Goal: Task Accomplishment & Management: Manage account settings

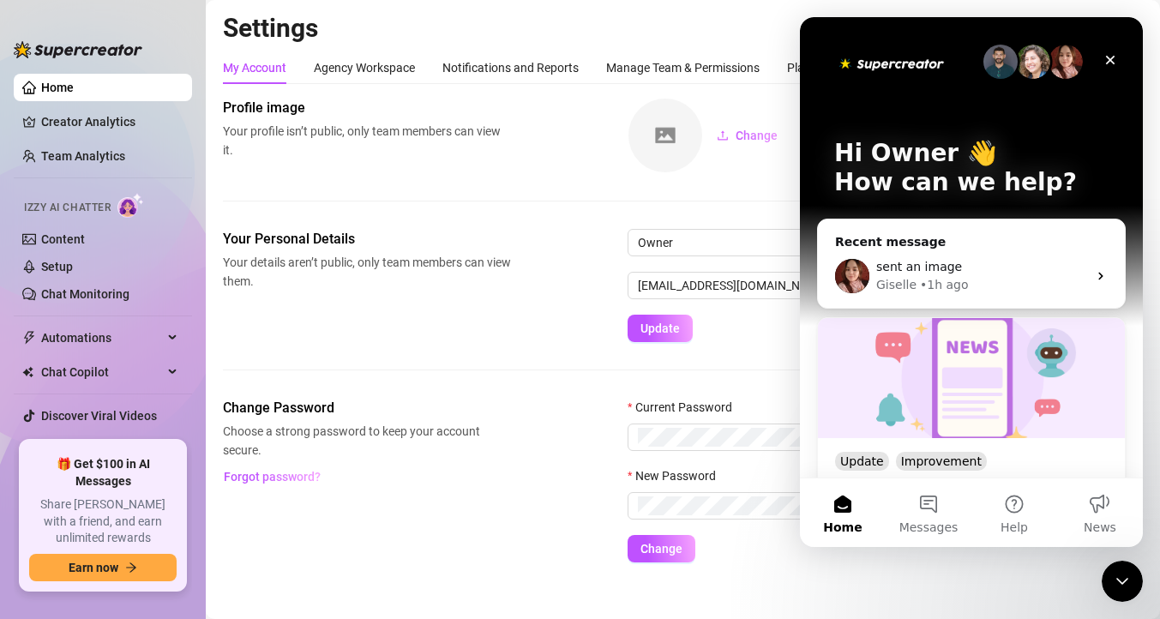
scroll to position [6, 0]
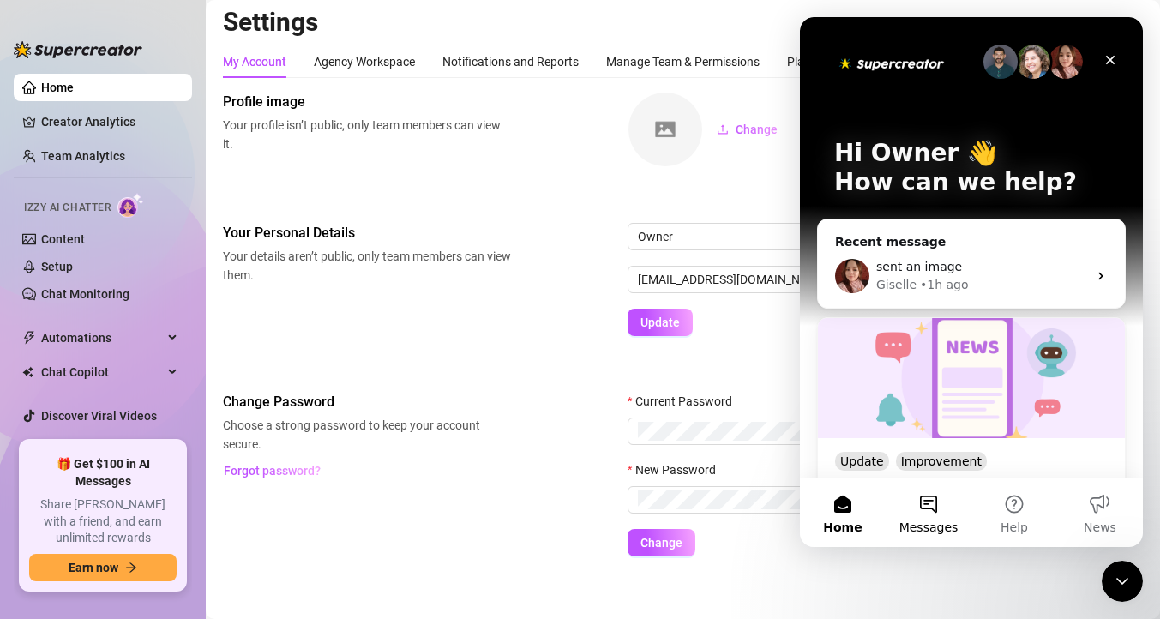
click at [934, 524] on span "Messages" at bounding box center [929, 527] width 59 height 12
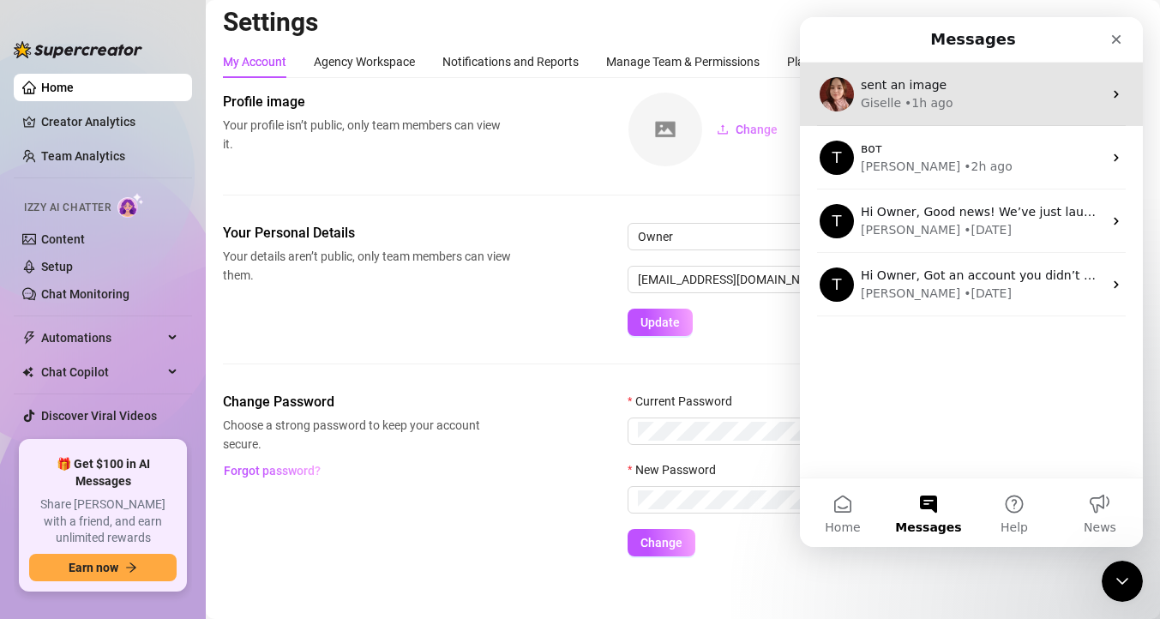
click at [967, 106] on div "Giselle • 1h ago" at bounding box center [982, 103] width 242 height 18
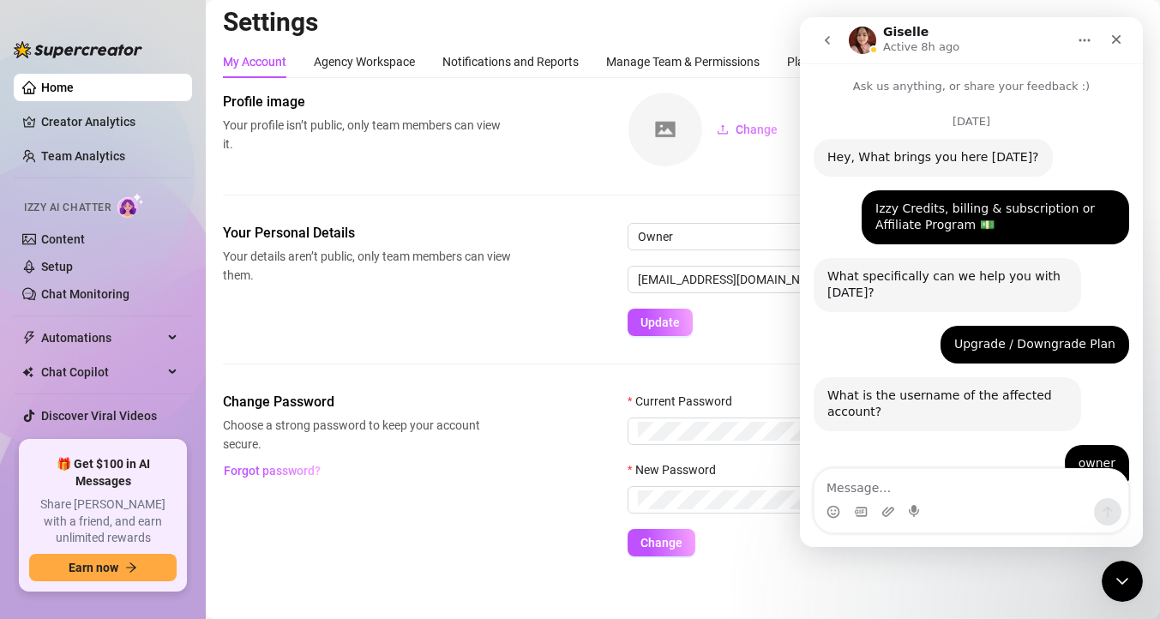
scroll to position [3306, 0]
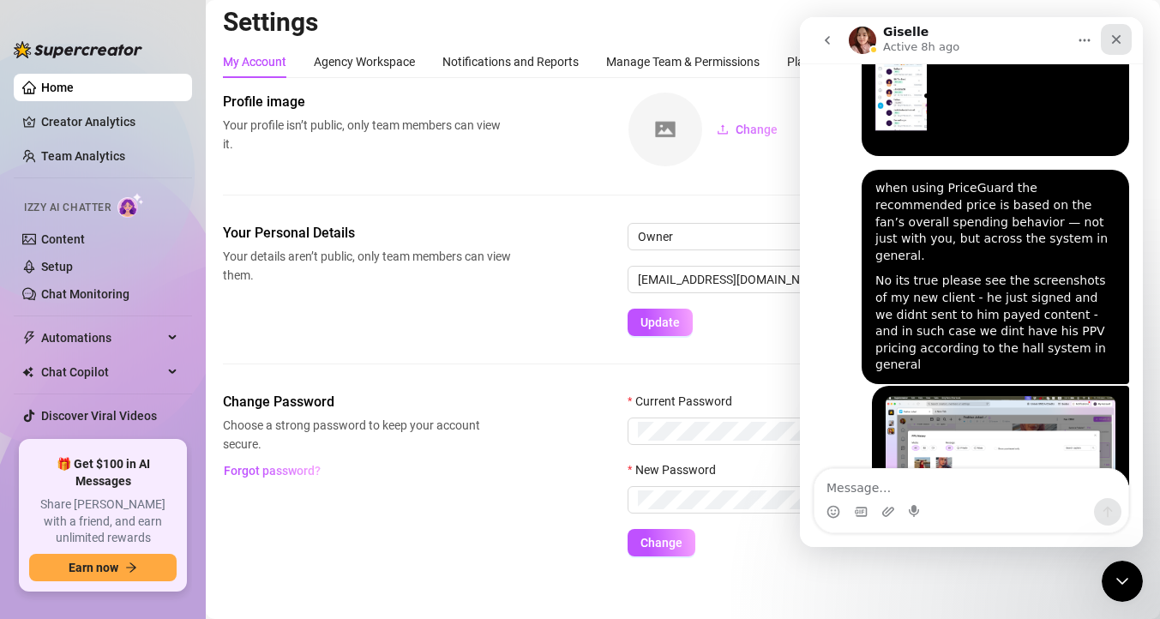
click at [1108, 45] on div "Close" at bounding box center [1116, 39] width 31 height 31
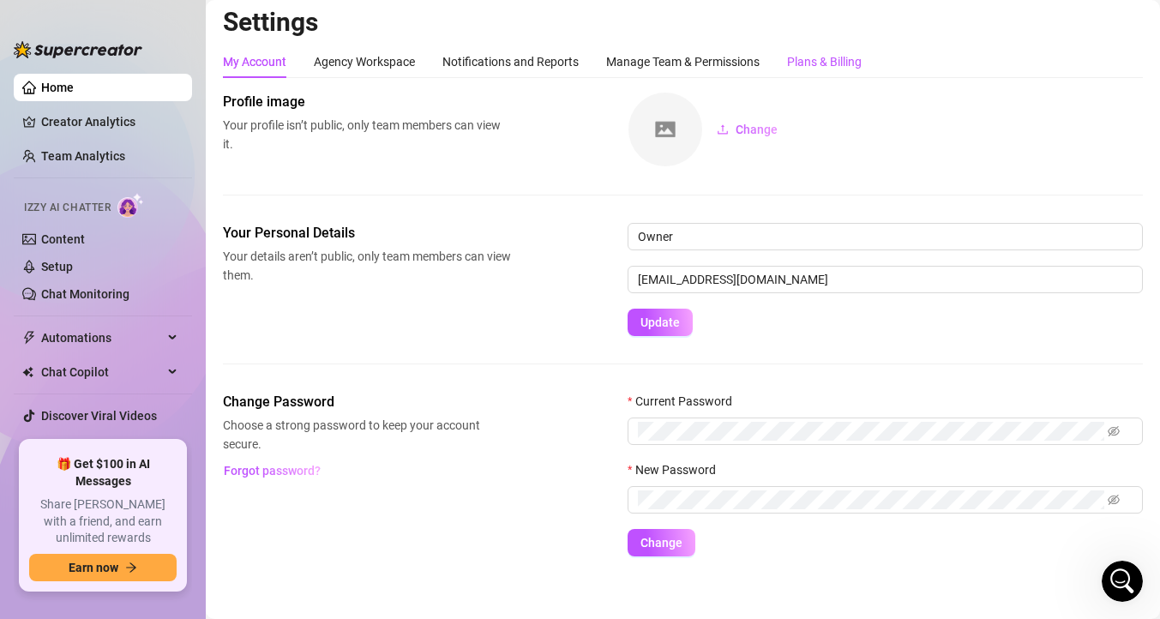
click at [827, 53] on div "Plans & Billing" at bounding box center [824, 61] width 75 height 19
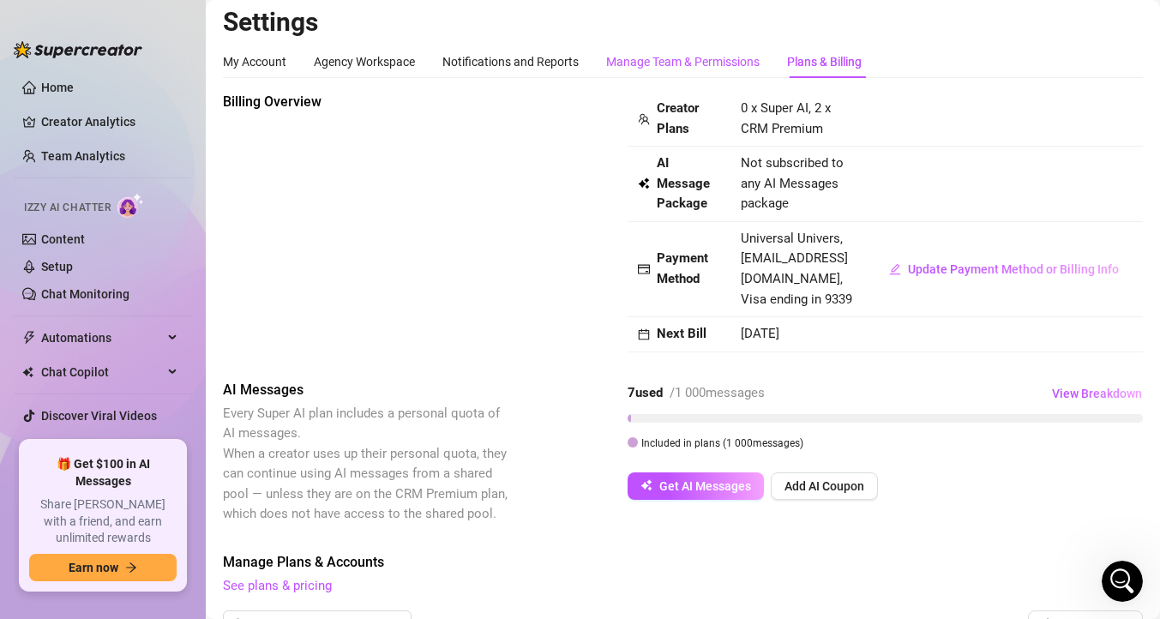
click at [696, 61] on div "Manage Team & Permissions" at bounding box center [683, 61] width 154 height 19
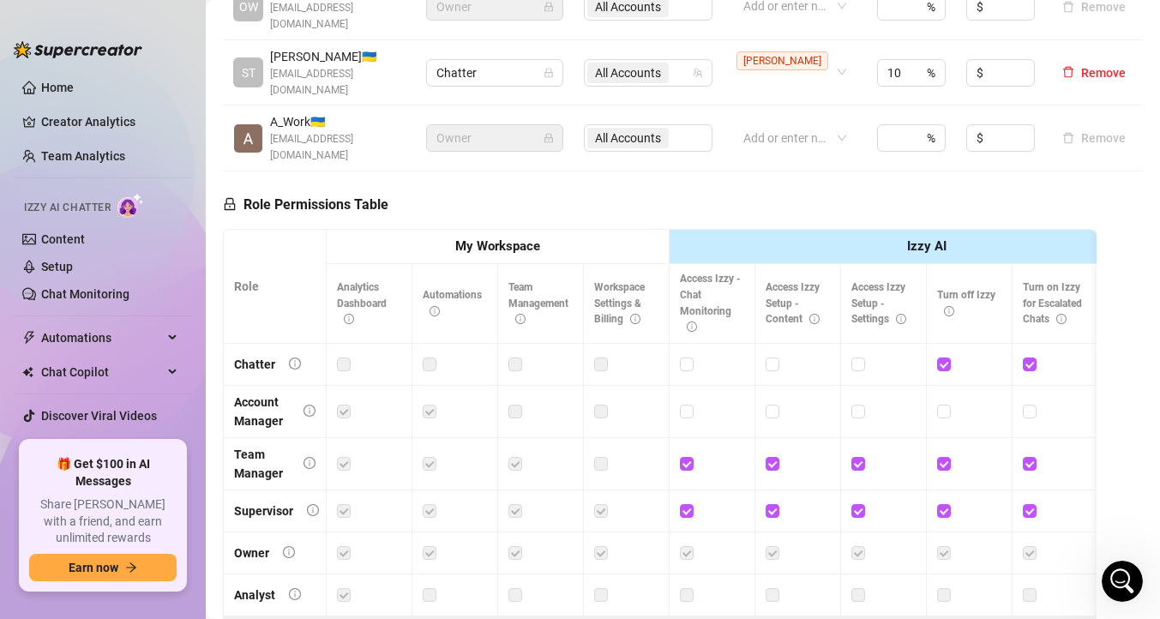
scroll to position [463, 0]
click at [601, 401] on label at bounding box center [601, 410] width 14 height 19
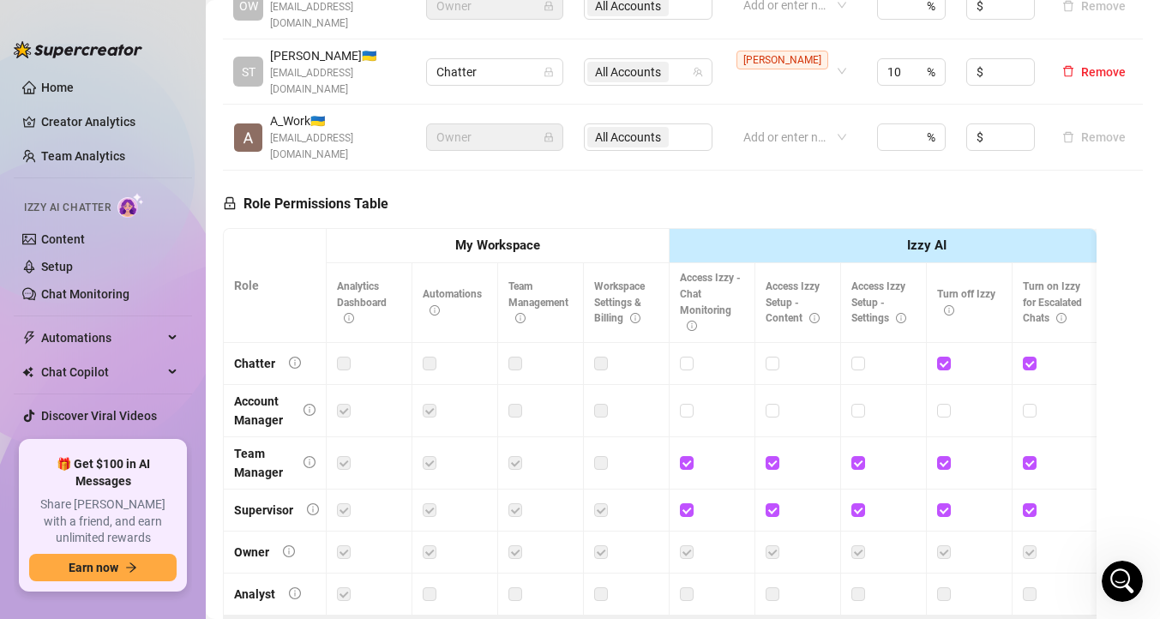
click at [540, 229] on th "My Workspace" at bounding box center [498, 246] width 343 height 35
click at [519, 238] on strong "My Workspace" at bounding box center [497, 245] width 85 height 15
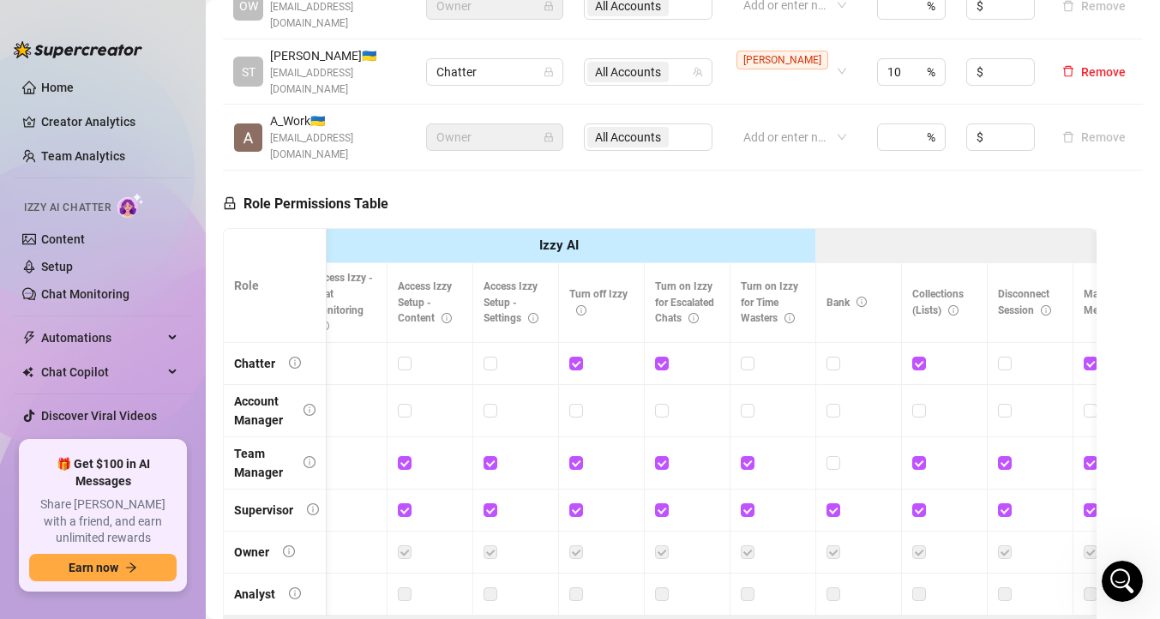
scroll to position [0, 0]
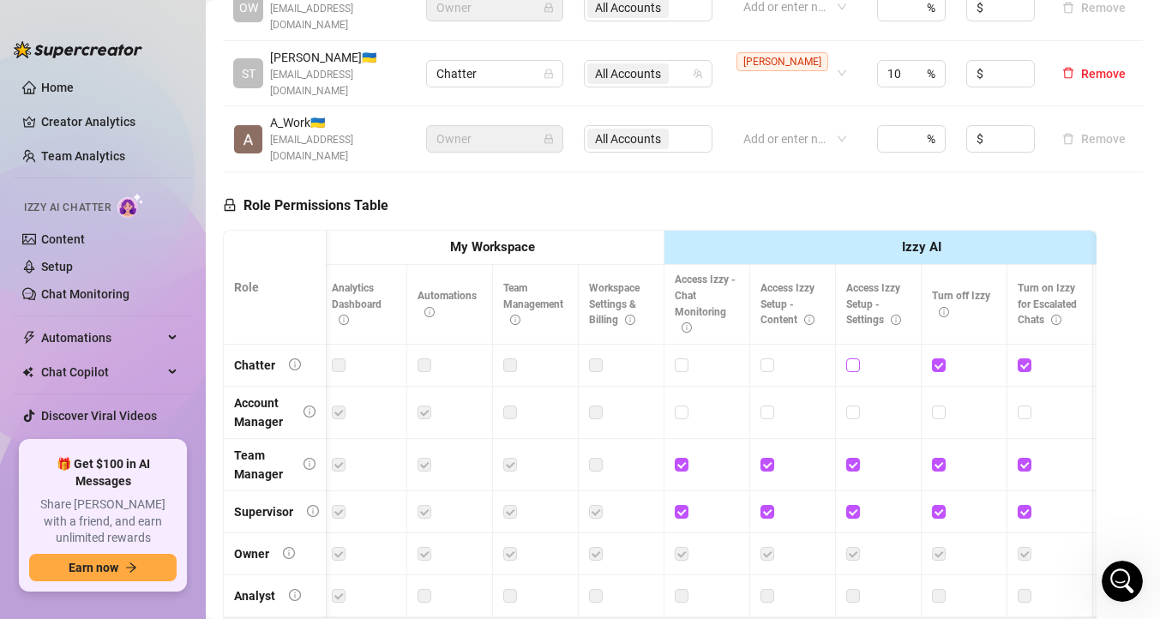
click at [855, 359] on input "checkbox" at bounding box center [853, 365] width 12 height 12
checkbox input "false"
